Goal: Transaction & Acquisition: Purchase product/service

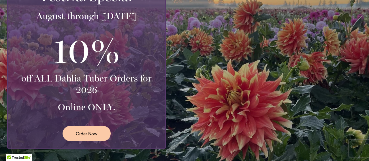
scroll to position [170, 0]
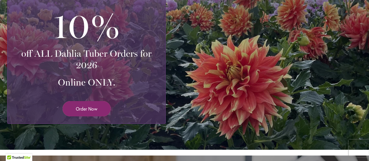
click at [86, 108] on span "Order Now" at bounding box center [87, 108] width 22 height 7
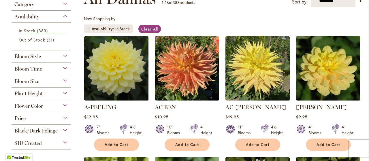
scroll to position [116, 0]
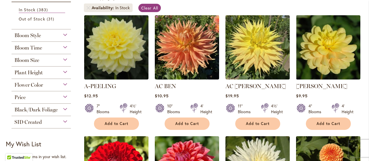
click at [63, 34] on div "Bloom Style" at bounding box center [41, 33] width 59 height 9
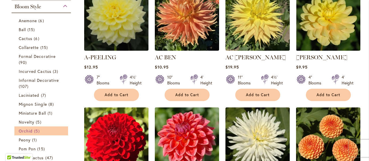
click at [34, 130] on span "5 items" at bounding box center [37, 131] width 7 height 6
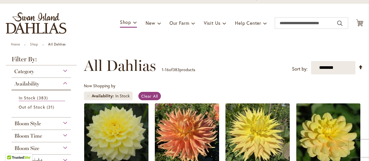
scroll to position [97, 0]
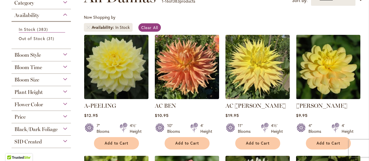
click at [64, 91] on div "Plant Height" at bounding box center [41, 90] width 59 height 9
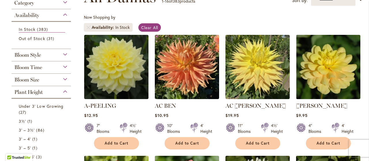
scroll to position [183, 0]
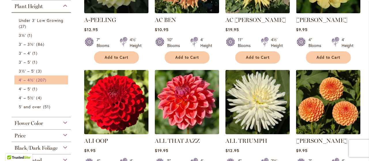
click at [34, 79] on link "4' – 4½' 207 items" at bounding box center [42, 80] width 46 height 6
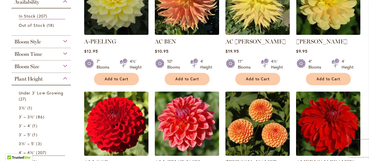
scroll to position [165, 0]
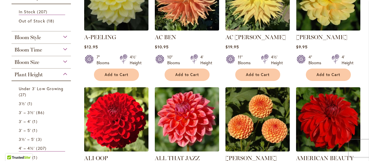
click at [64, 60] on div "Bloom Size" at bounding box center [41, 60] width 59 height 9
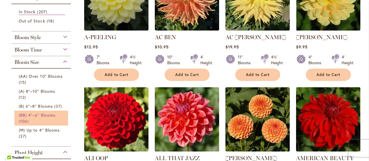
click at [30, 112] on span "(BB) 4"–6" Blooms" at bounding box center [37, 114] width 37 height 5
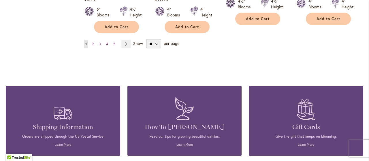
scroll to position [591, 0]
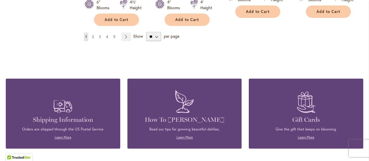
click at [92, 35] on span "2" at bounding box center [93, 37] width 2 height 4
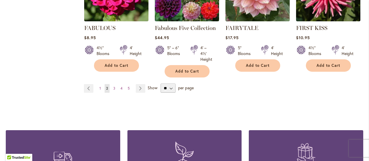
scroll to position [547, 0]
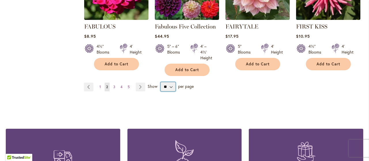
click at [171, 82] on select "** ** ** **" at bounding box center [167, 86] width 15 height 9
select select "**"
click at [160, 82] on select "** ** ** **" at bounding box center [167, 86] width 15 height 9
click at [113, 85] on span "3" at bounding box center [114, 87] width 2 height 4
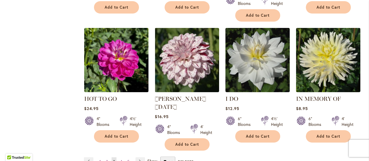
scroll to position [493, 0]
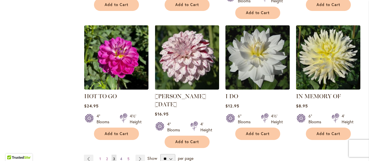
click at [120, 157] on span "4" at bounding box center [121, 159] width 2 height 4
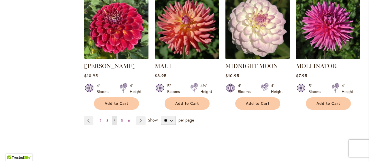
scroll to position [531, 0]
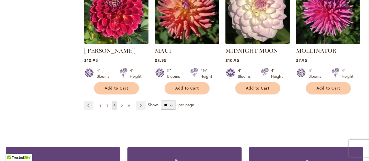
click at [121, 103] on span "5" at bounding box center [122, 105] width 2 height 4
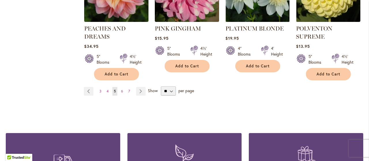
scroll to position [552, 0]
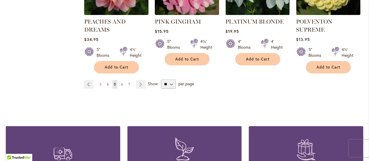
click at [121, 82] on span "6" at bounding box center [122, 84] width 2 height 4
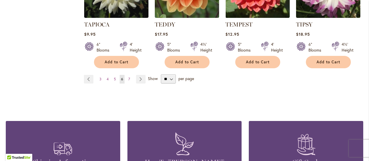
scroll to position [542, 0]
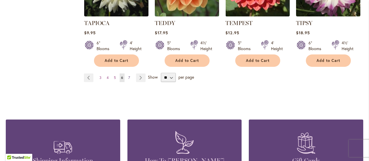
click at [128, 75] on span "7" at bounding box center [129, 77] width 2 height 4
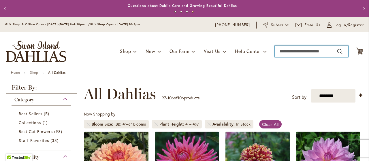
click at [282, 50] on input "Search" at bounding box center [311, 52] width 73 height 12
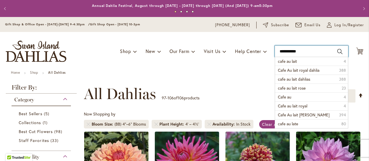
type input "**********"
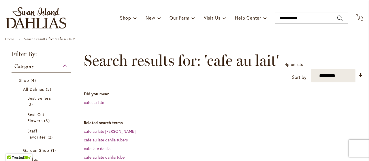
scroll to position [27, 0]
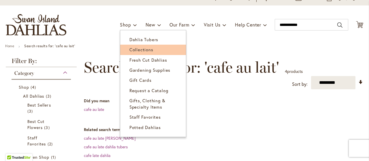
click at [138, 50] on span "Collections" at bounding box center [141, 50] width 24 height 6
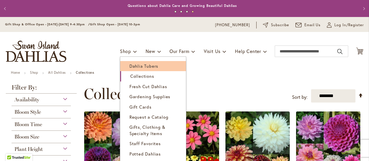
click at [141, 65] on span "Dahlia Tubers" at bounding box center [143, 66] width 29 height 6
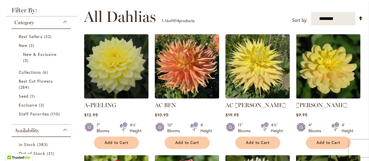
scroll to position [114, 0]
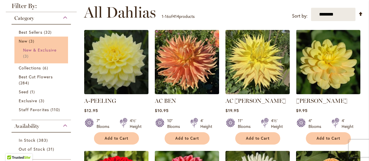
click at [40, 50] on span "New & Exclusive" at bounding box center [39, 49] width 33 height 5
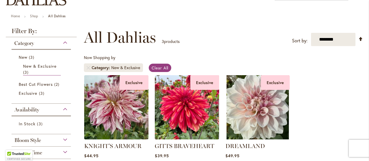
scroll to position [57, 0]
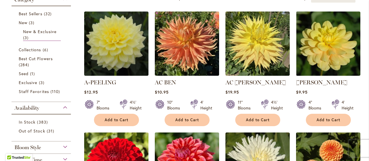
scroll to position [137, 0]
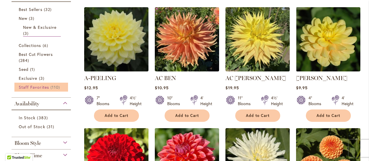
click at [35, 86] on span "Staff Favorites" at bounding box center [34, 86] width 30 height 5
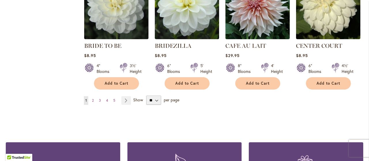
scroll to position [523, 0]
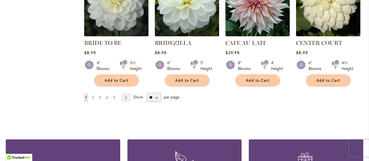
click at [92, 95] on span "2" at bounding box center [93, 97] width 2 height 4
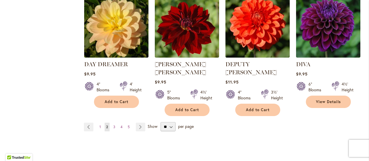
scroll to position [520, 0]
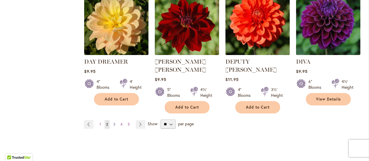
click at [113, 122] on span "3" at bounding box center [114, 124] width 2 height 4
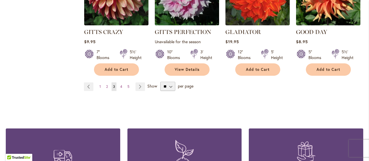
scroll to position [546, 0]
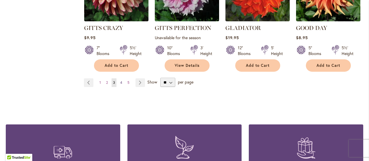
click at [120, 81] on span "4" at bounding box center [121, 82] width 2 height 4
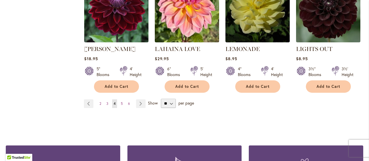
scroll to position [530, 0]
